Goal: Information Seeking & Learning: Learn about a topic

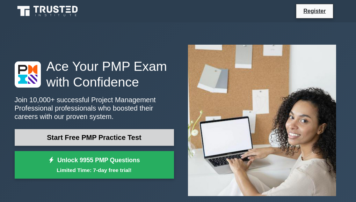
click at [134, 136] on link "Start Free PMP Practice Test" at bounding box center [94, 137] width 159 height 17
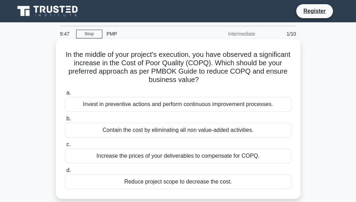
click at [155, 100] on div "Invest in preventive actions and perform continuous improvement processes." at bounding box center [178, 104] width 226 height 15
click at [65, 95] on input "a. Invest in preventive actions and perform continuous improvement processes." at bounding box center [65, 93] width 0 height 5
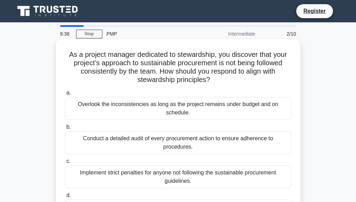
click at [153, 146] on div "Conduct a detailed audit of every procurement action to ensure adherence to pro…" at bounding box center [178, 142] width 226 height 23
click at [65, 129] on input "b. Conduct a detailed audit of every procurement action to ensure adherence to …" at bounding box center [65, 127] width 0 height 5
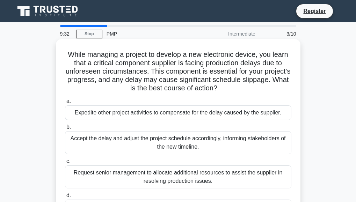
click at [177, 135] on div "Accept the delay and adjust the project schedule accordingly, informing stakeho…" at bounding box center [178, 142] width 226 height 23
click at [65, 129] on input "b. Accept the delay and adjust the project schedule accordingly, informing stak…" at bounding box center [65, 127] width 0 height 5
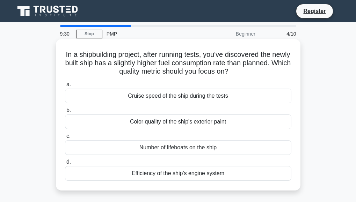
click at [177, 124] on div "Color quality of the ship's exterior paint" at bounding box center [178, 121] width 226 height 15
click at [65, 113] on input "b. Color quality of the ship's exterior paint" at bounding box center [65, 110] width 0 height 5
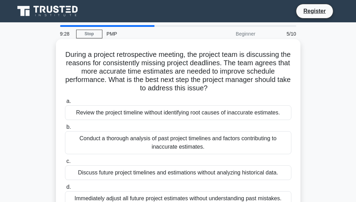
drag, startPoint x: 177, startPoint y: 124, endPoint x: 175, endPoint y: 134, distance: 10.8
click at [175, 134] on label "b. Conduct a thorough analysis of past project timelines and factors contributi…" at bounding box center [178, 138] width 226 height 31
click at [175, 134] on div "Conduct a thorough analysis of past project timelines and factors contributing …" at bounding box center [178, 142] width 226 height 23
click at [65, 129] on input "b. Conduct a thorough analysis of past project timelines and factors contributi…" at bounding box center [65, 127] width 0 height 5
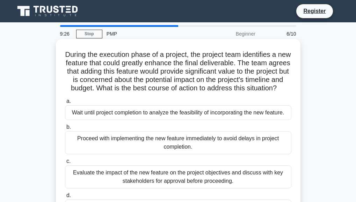
click at [189, 120] on div "Wait until project completion to analyze the feasibility of incorporating the n…" at bounding box center [178, 112] width 226 height 15
click at [65, 104] on input "a. Wait until project completion to analyze the feasibility of incorporating th…" at bounding box center [65, 101] width 0 height 5
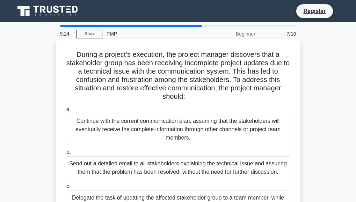
click at [183, 169] on div "Send out a detailed email to all stakeholders explaining the technical issue an…" at bounding box center [178, 167] width 226 height 23
click at [65, 155] on input "b. Send out a detailed email to all stakeholders explaining the technical issue…" at bounding box center [65, 152] width 0 height 5
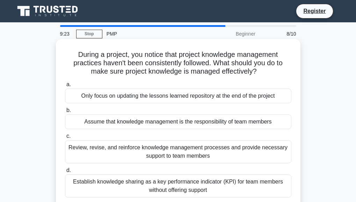
click at [187, 190] on div "Establish knowledge sharing as a key performance indicator (KPI) for team membe…" at bounding box center [178, 186] width 226 height 23
click at [65, 173] on input "d. Establish knowledge sharing as a key performance indicator (KPI) for team me…" at bounding box center [65, 170] width 0 height 5
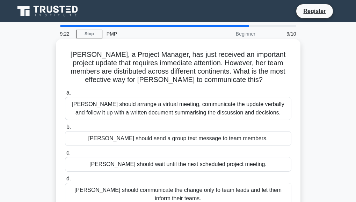
click at [198, 161] on div "Megan should wait until the next scheduled project meeting." at bounding box center [178, 164] width 226 height 15
click at [65, 155] on input "c. Megan should wait until the next scheduled project meeting." at bounding box center [65, 153] width 0 height 5
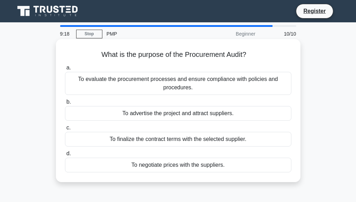
click at [203, 118] on div "To advertise the project and attract suppliers." at bounding box center [178, 113] width 226 height 15
click at [65, 104] on input "b. To advertise the project and attract suppliers." at bounding box center [65, 102] width 0 height 5
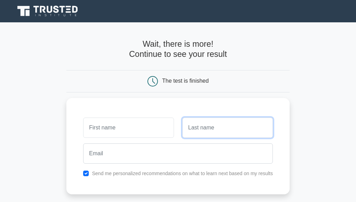
click at [203, 118] on input "text" at bounding box center [227, 128] width 90 height 20
